Goal: Task Accomplishment & Management: Manage account settings

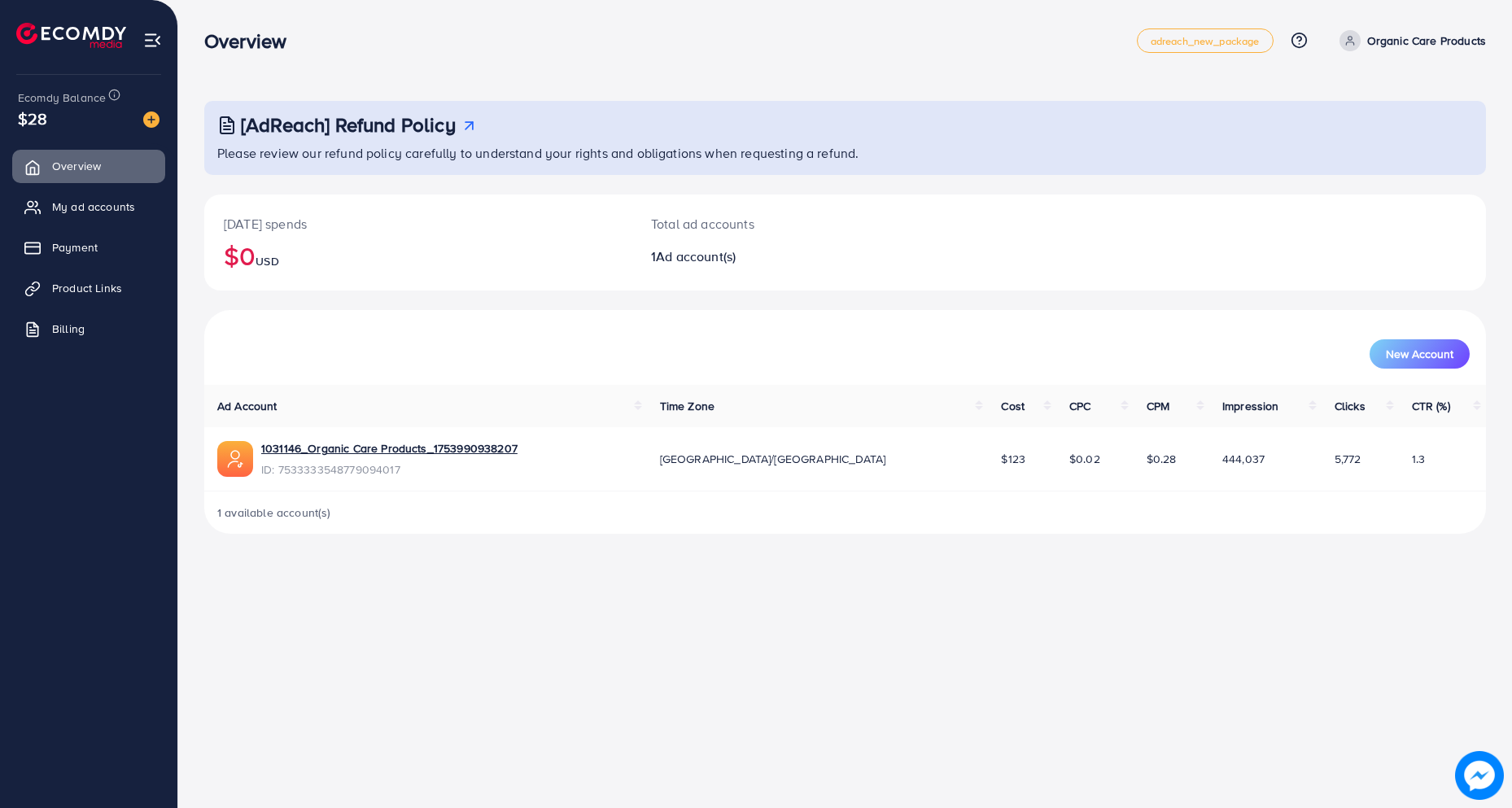
click at [450, 60] on div "Overview adreach_new_package Help Center Contact Support Plans and Pricing Term…" at bounding box center [845, 41] width 1282 height 46
click at [402, 47] on div "Overview" at bounding box center [671, 41] width 933 height 23
click at [438, 441] on link "1031146_Organic Care Products_1753990938207" at bounding box center [389, 449] width 256 height 17
click at [76, 211] on span "My ad accounts" at bounding box center [98, 207] width 83 height 17
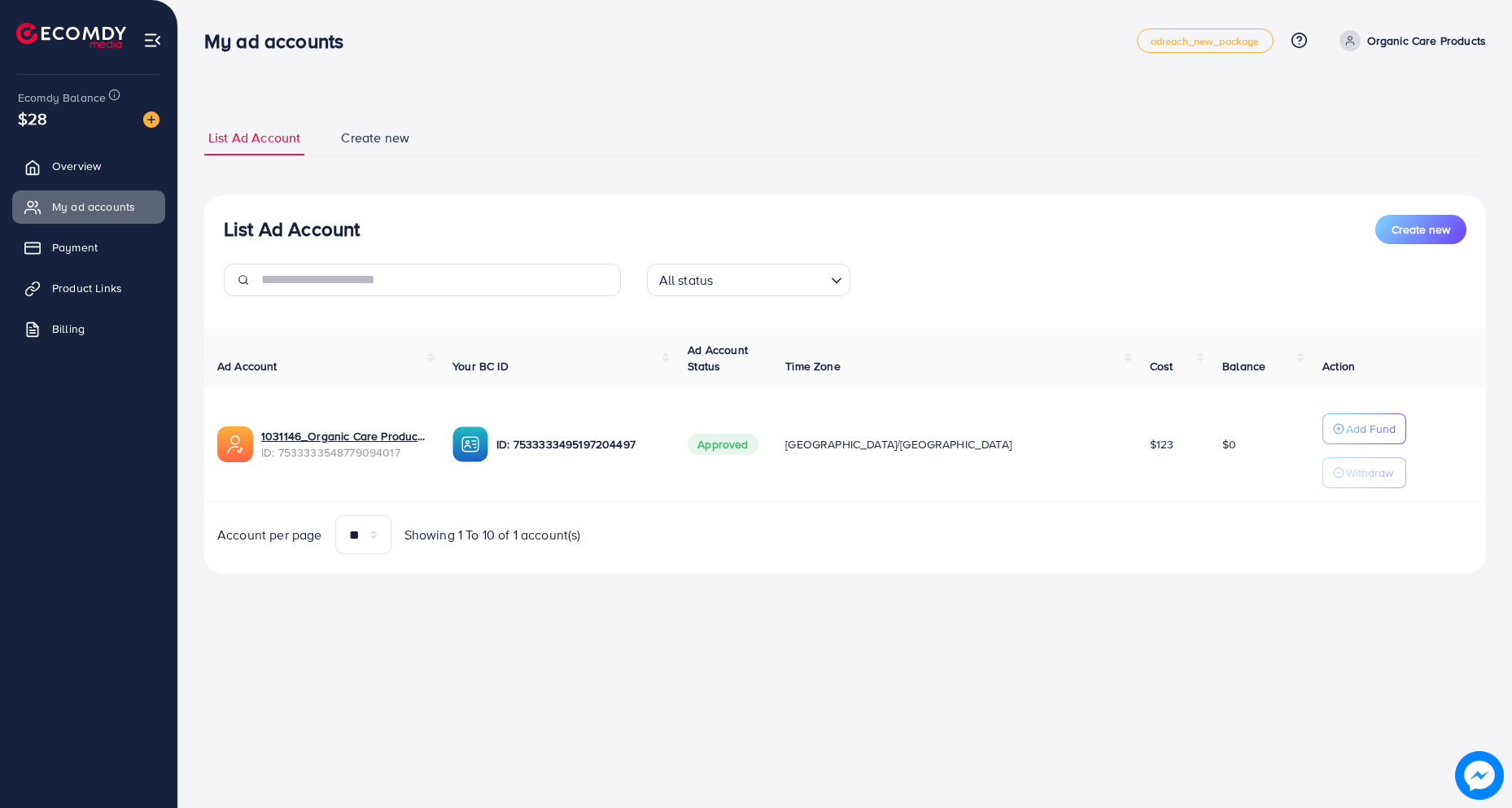
click at [532, 64] on nav "My ad accounts adreach_new_package Help Center Contact Support Plans and Pricin…" at bounding box center [845, 40] width 1282 height 57
click at [822, 132] on ul "List Ad Account Create new" at bounding box center [845, 138] width 1282 height 36
click at [1337, 444] on button "Add Fund" at bounding box center [1364, 428] width 84 height 31
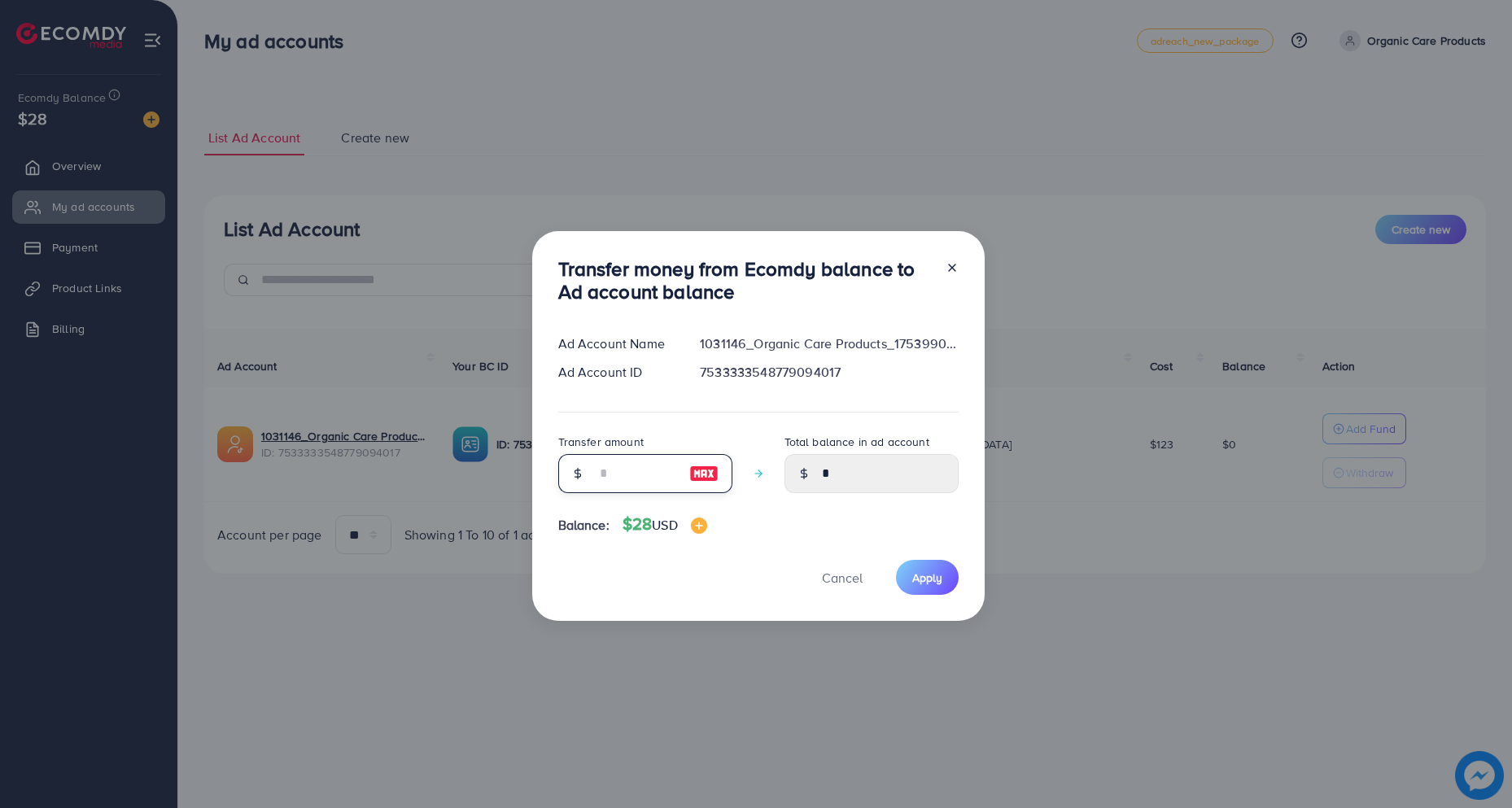
click at [652, 475] on input "number" at bounding box center [637, 473] width 81 height 39
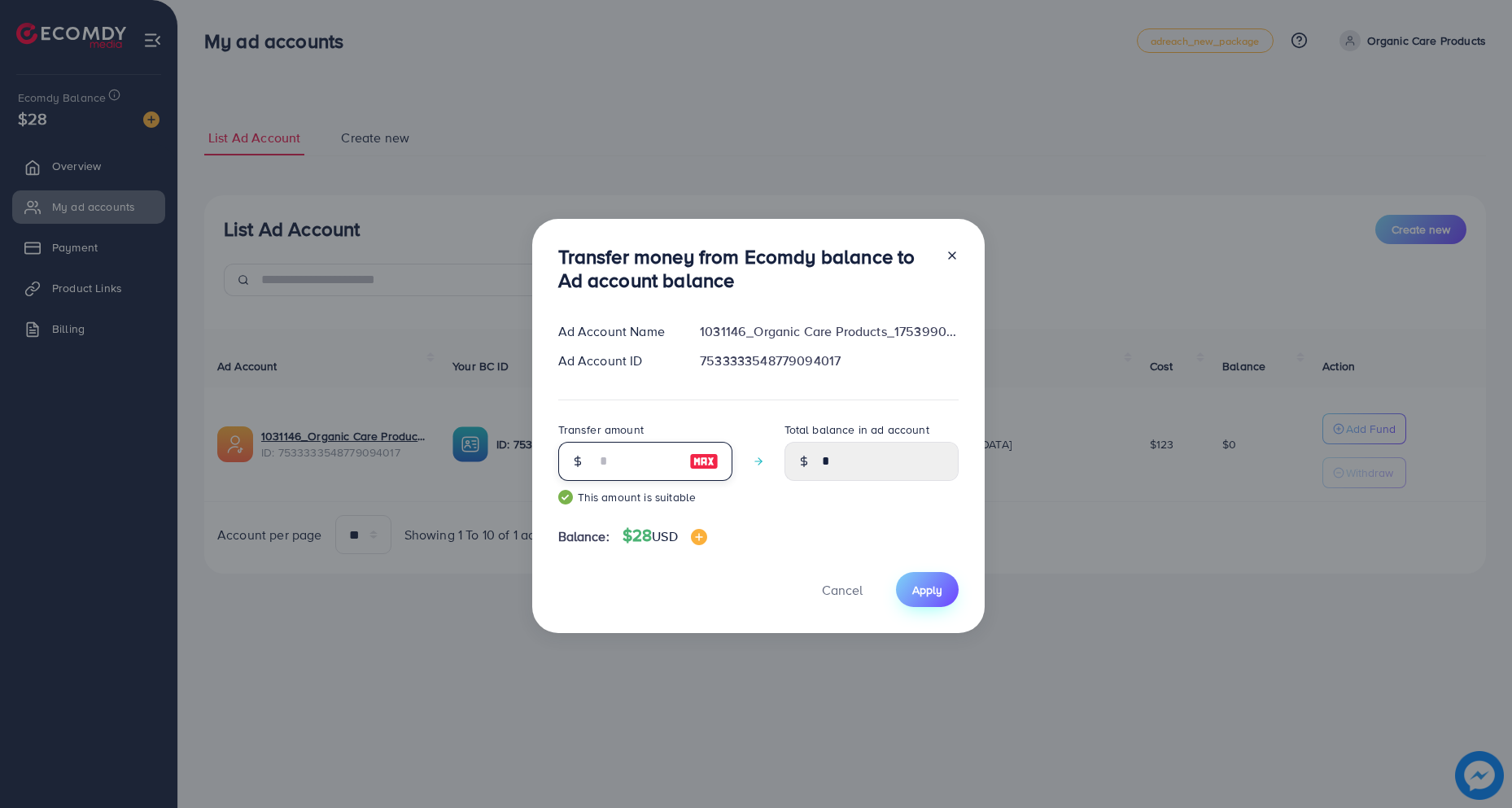
type input "**"
click at [923, 598] on button "Apply" at bounding box center [927, 589] width 62 height 35
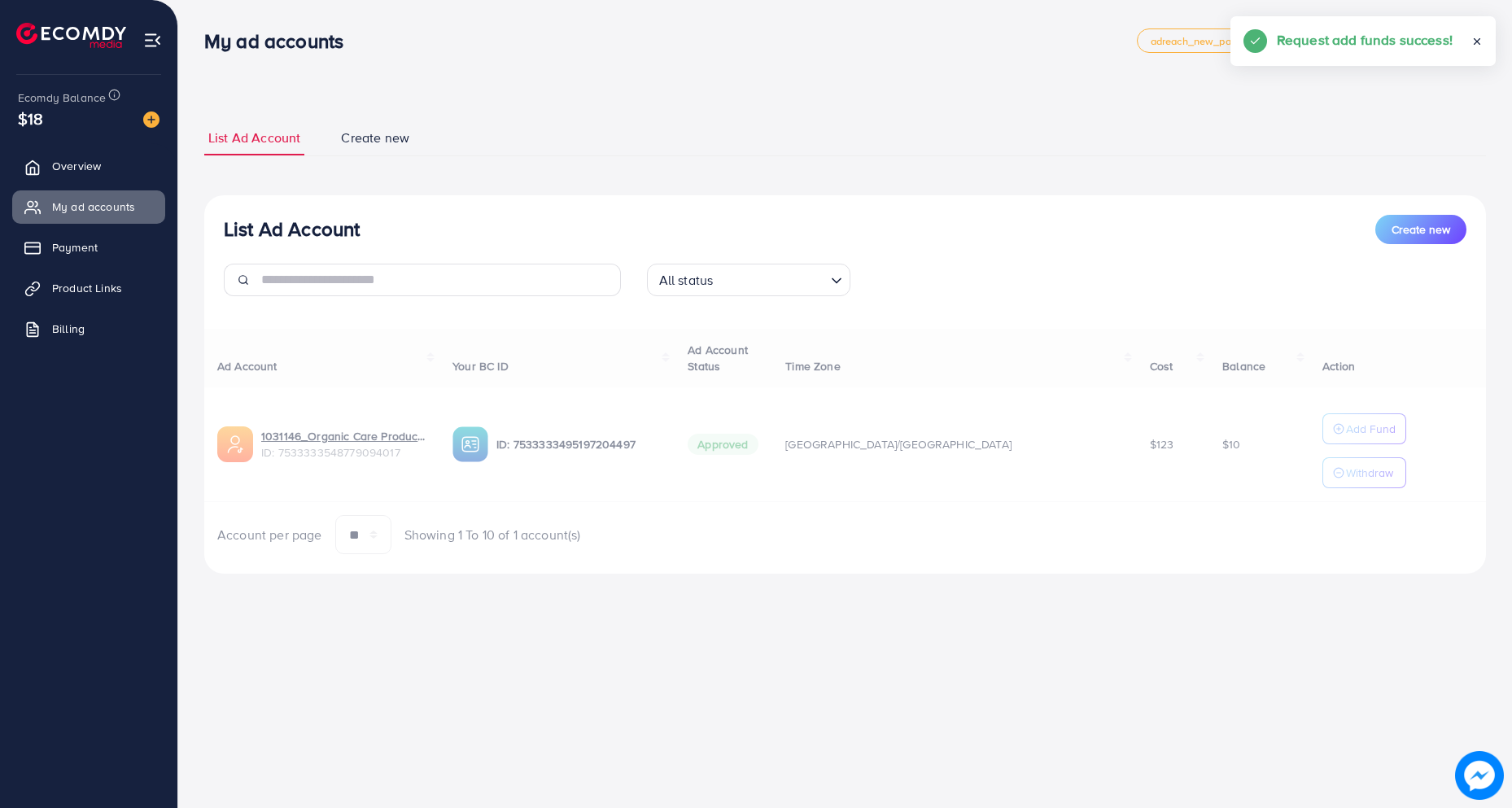
click at [1319, 474] on div "Ad Account Your BC ID Ad Account Status Time Zone Cost Balance Action 1031146_O…" at bounding box center [845, 441] width 1282 height 226
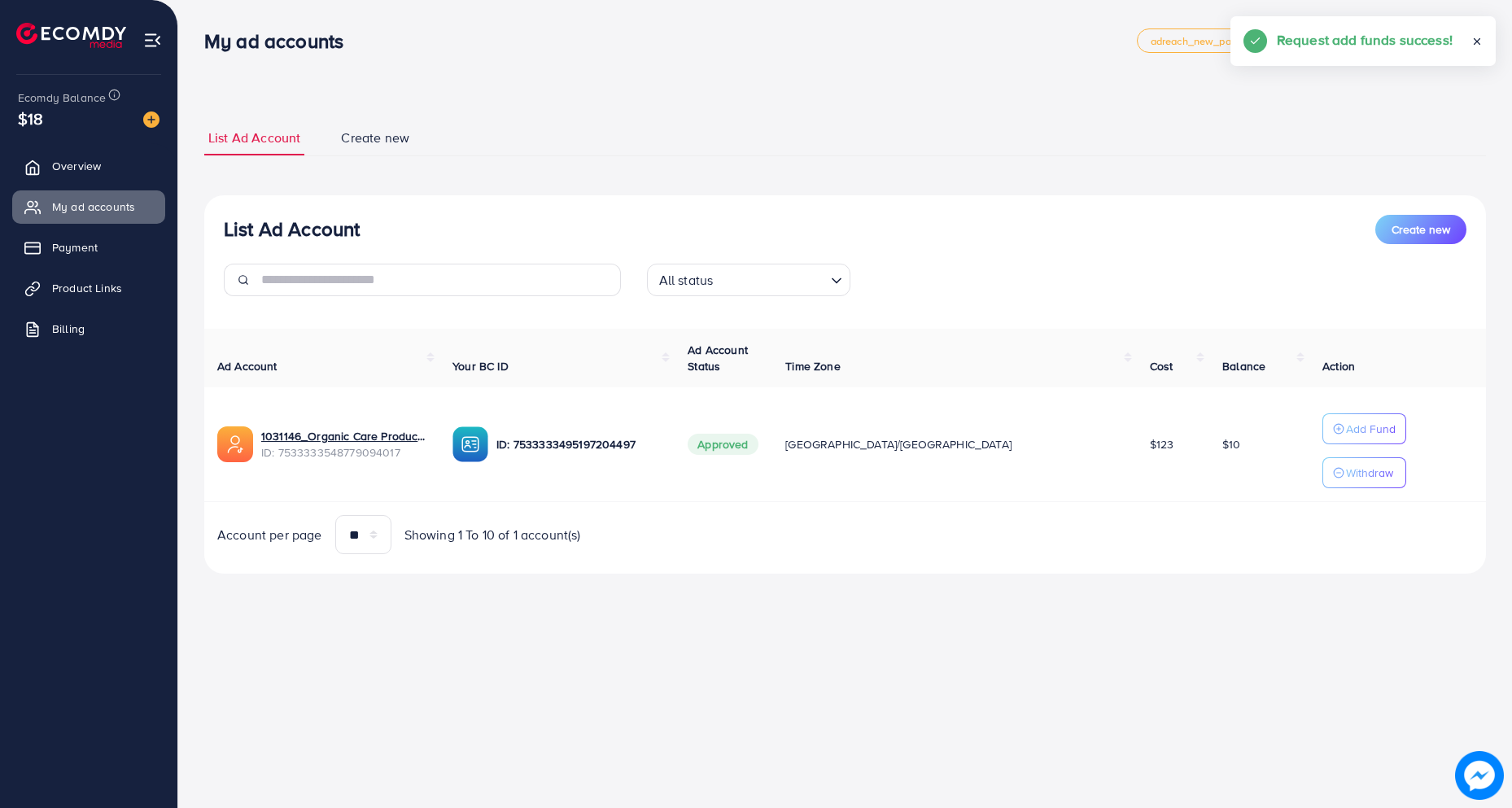
click at [1346, 474] on p "Withdraw" at bounding box center [1369, 472] width 47 height 19
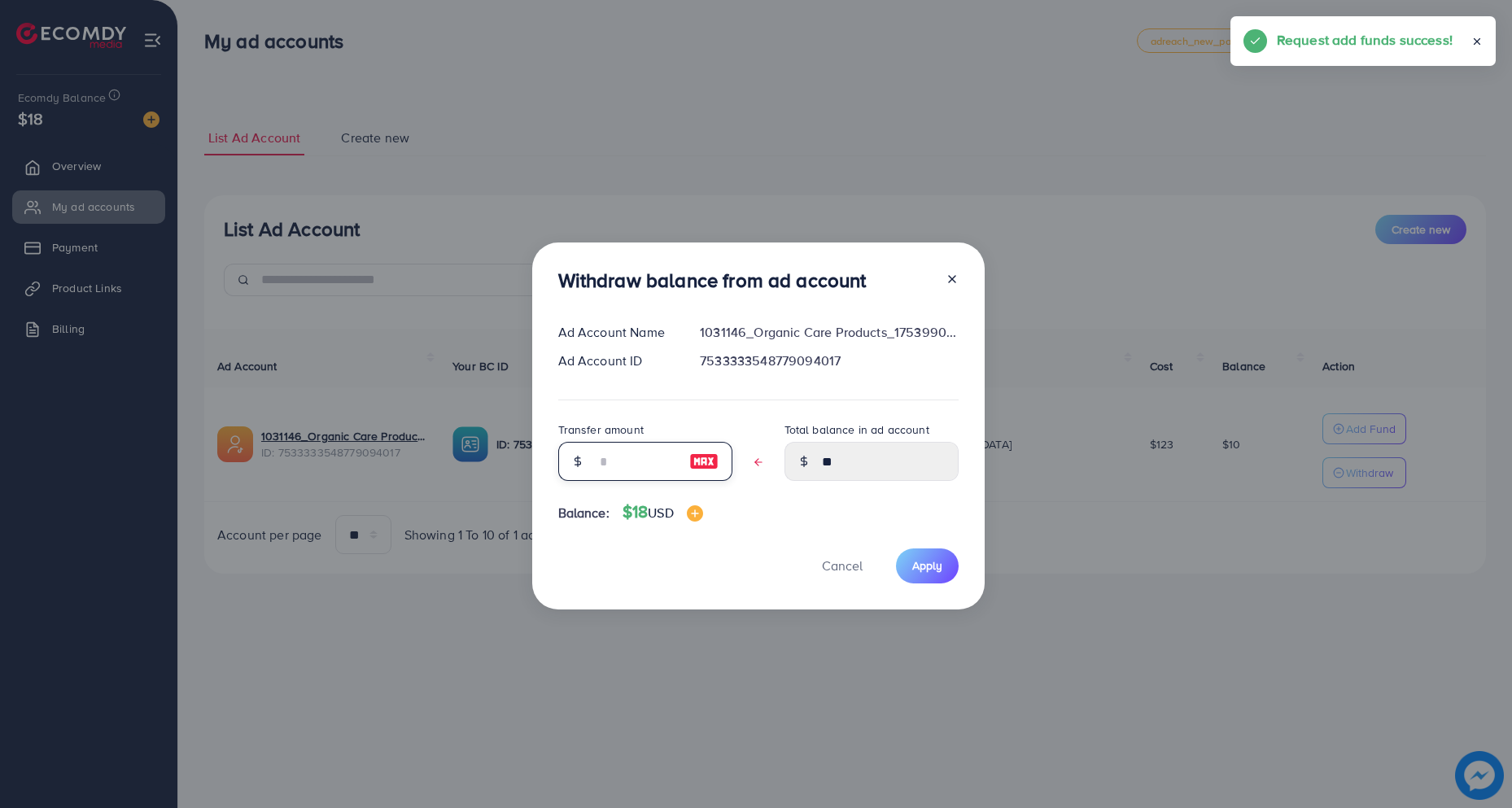
click at [608, 469] on input "text" at bounding box center [637, 461] width 81 height 39
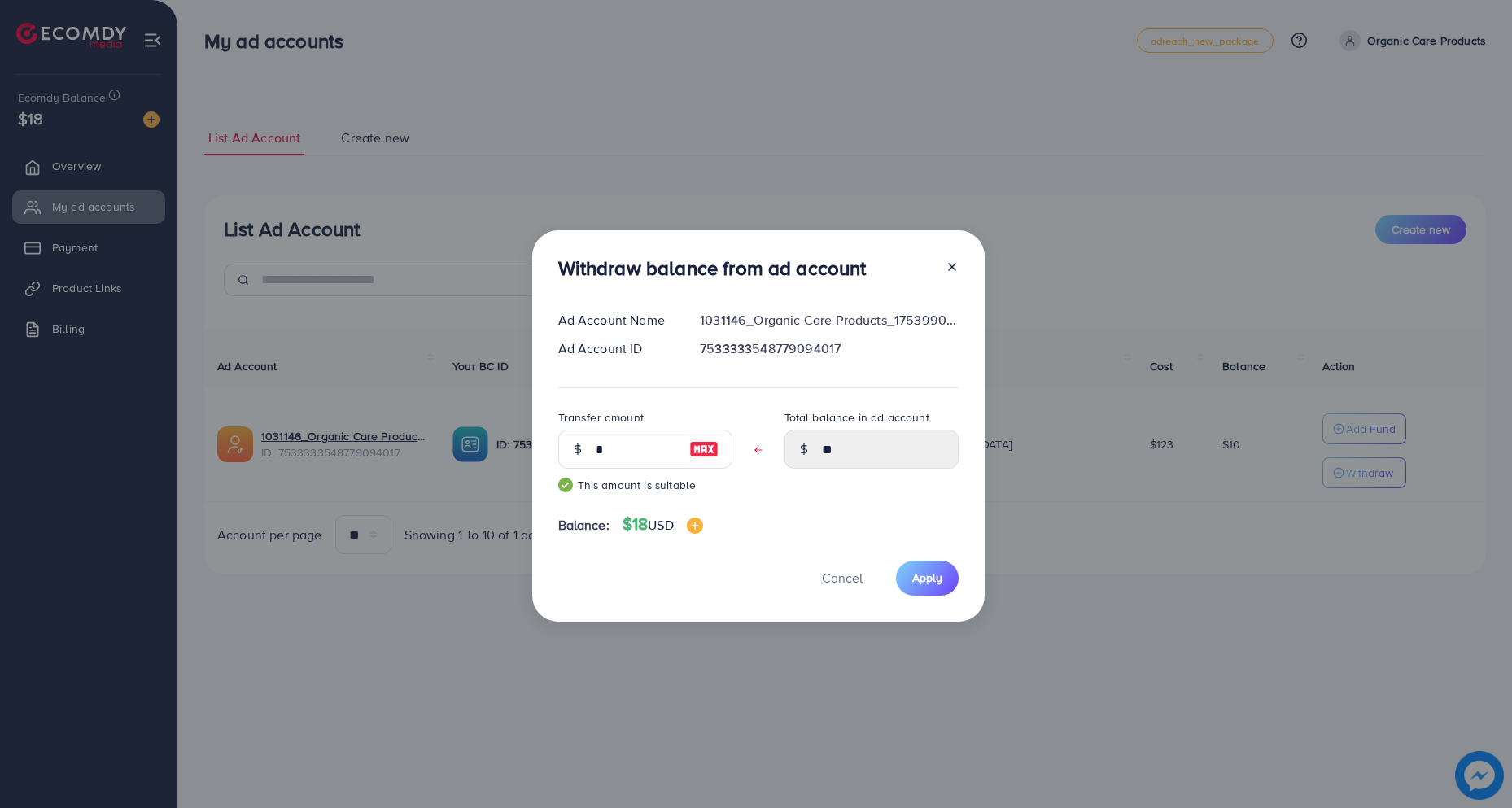
drag, startPoint x: 945, startPoint y: 574, endPoint x: 649, endPoint y: 458, distance: 317.9
click at [663, 464] on div "Withdraw balance from ad account Ad Account Name 1031146_Organic Care Products_…" at bounding box center [758, 426] width 452 height 392
drag, startPoint x: 644, startPoint y: 455, endPoint x: 525, endPoint y: 437, distance: 120.4
click at [525, 437] on div "Withdraw balance from ad account Ad Account Name 1031146_Organic Care Products_…" at bounding box center [756, 404] width 1512 height 808
type input "*"
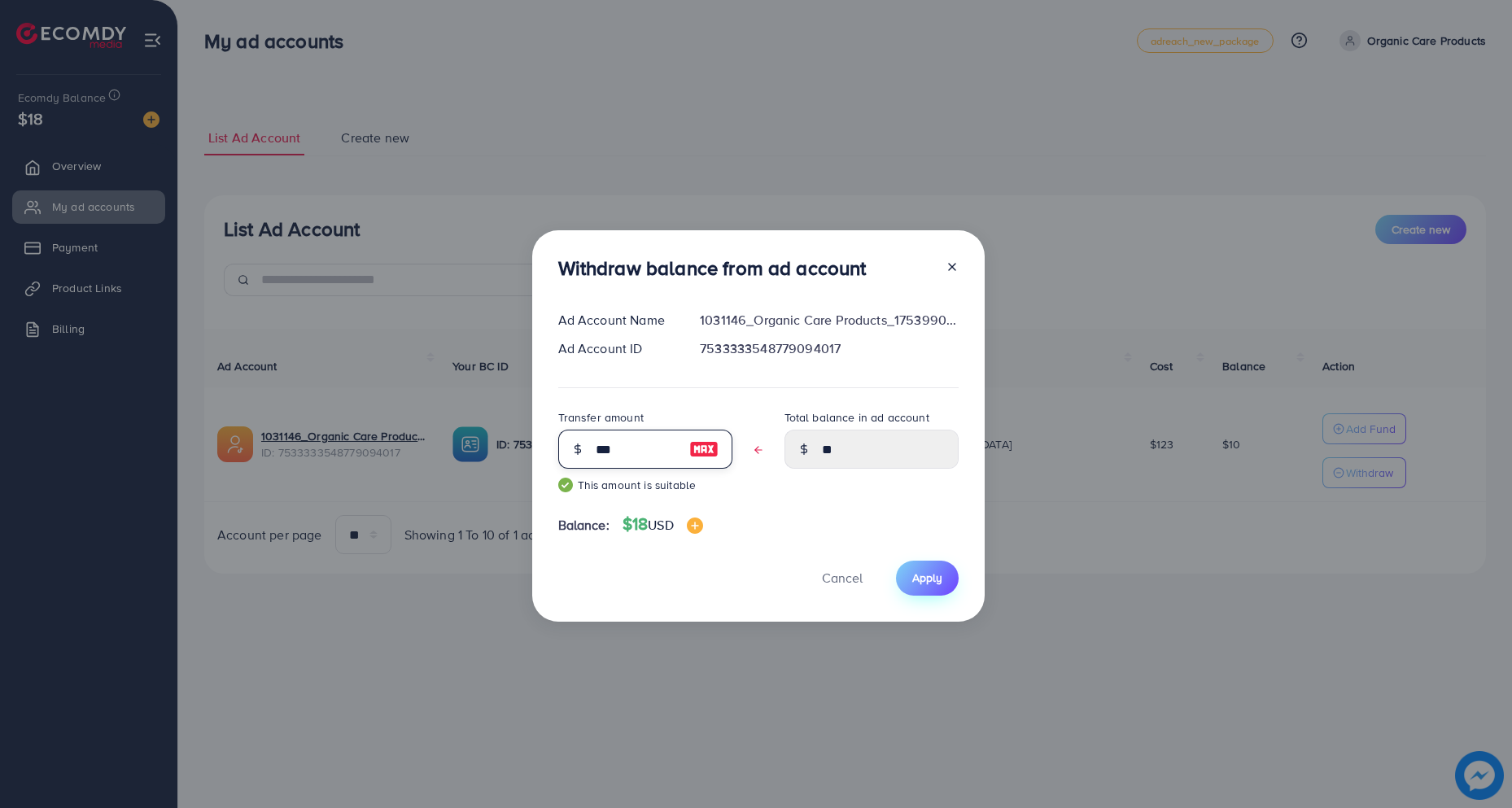
type input "***"
click at [927, 569] on span "Apply" at bounding box center [927, 578] width 30 height 17
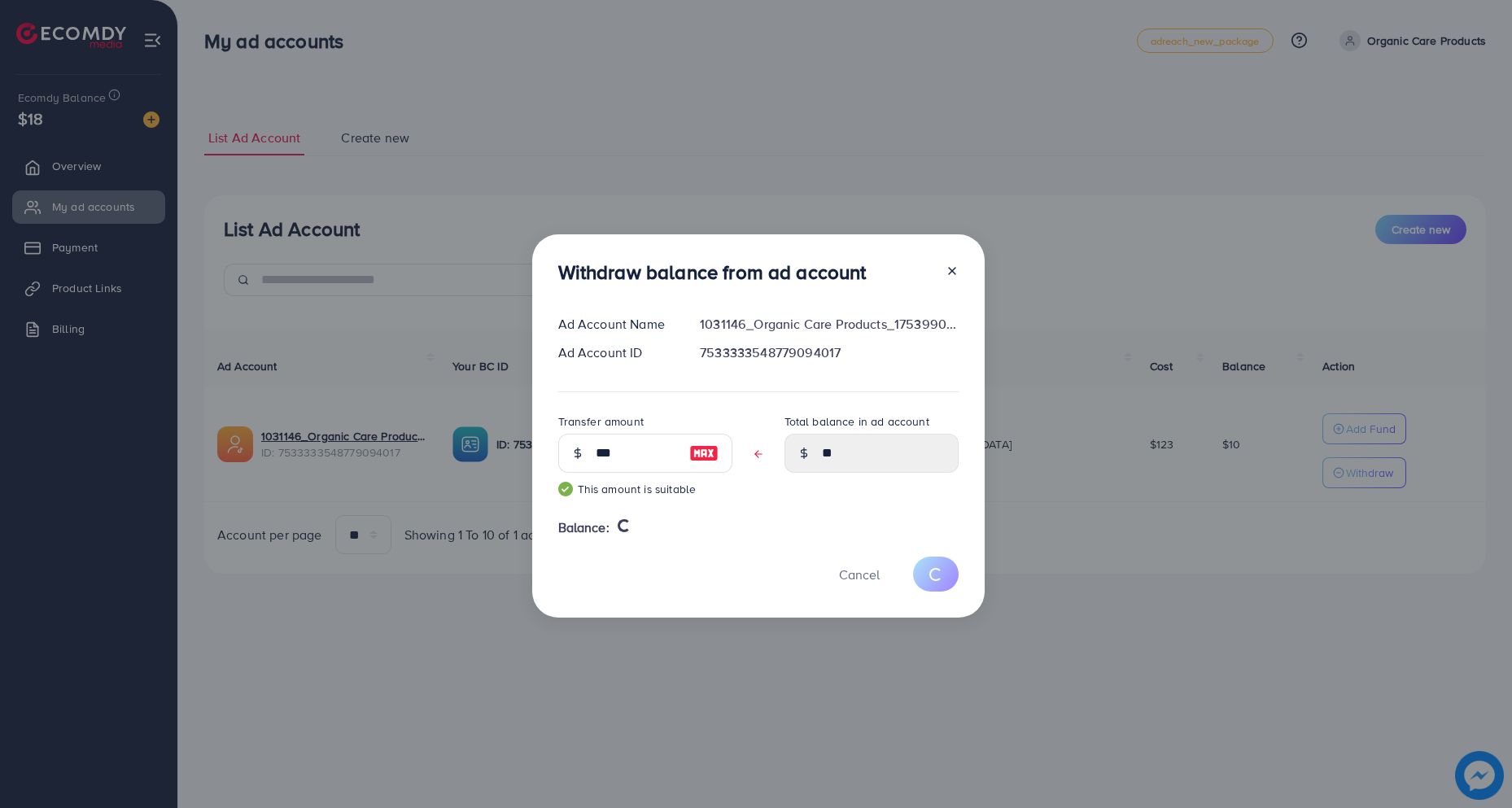
click at [369, 646] on div "Withdraw balance from ad account Ad Account Name 1031146_Organic Care Products_…" at bounding box center [756, 404] width 1512 height 808
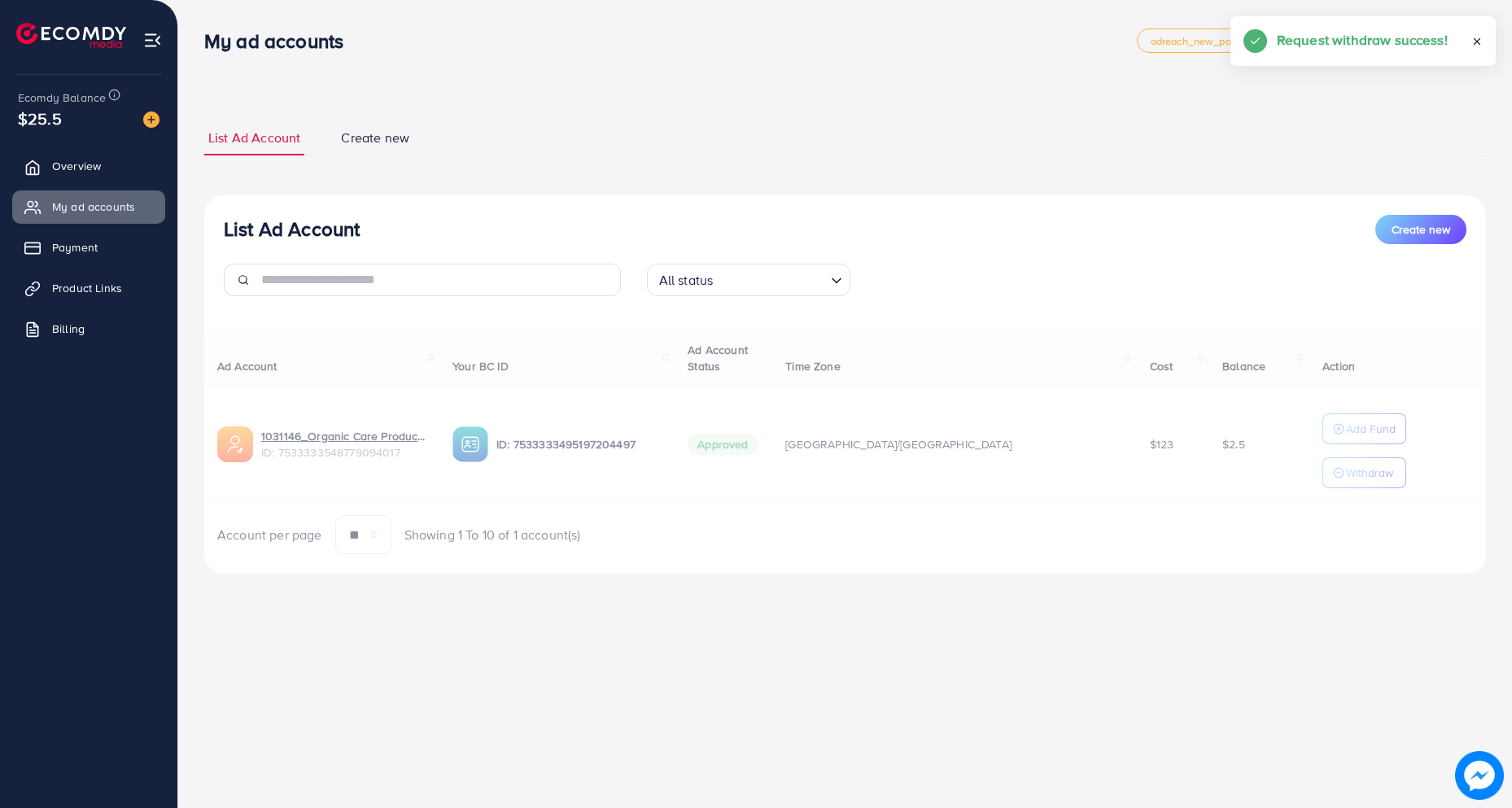
click at [607, 196] on div "List Ad Account Create new All status Loading... Ad Account Your BC ID Ad Accou…" at bounding box center [845, 385] width 1282 height 379
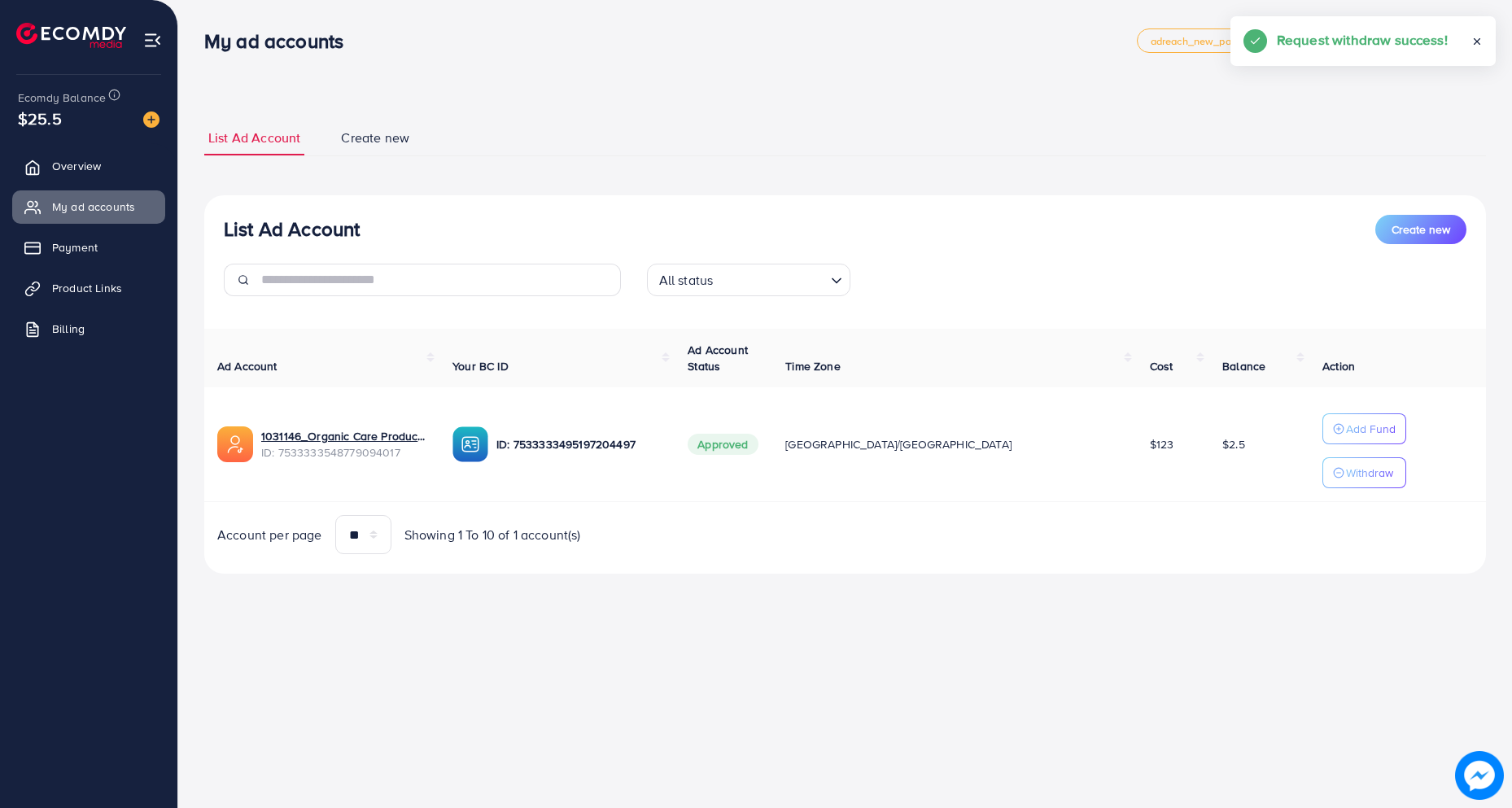
click at [670, 623] on div "My ad accounts adreach_new_package Help Center Contact Support Plans and Pricin…" at bounding box center [756, 404] width 1512 height 808
click at [687, 149] on ul "List Ad Account Create new" at bounding box center [845, 138] width 1282 height 36
